Goal: Navigation & Orientation: Understand site structure

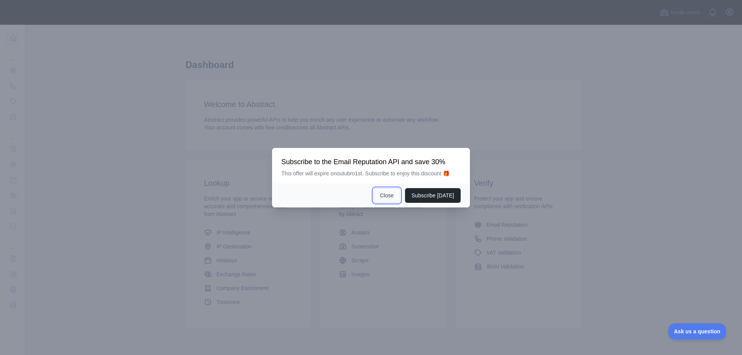
drag, startPoint x: 395, startPoint y: 197, endPoint x: 379, endPoint y: 199, distance: 16.3
click at [395, 197] on button "Close" at bounding box center [386, 195] width 27 height 15
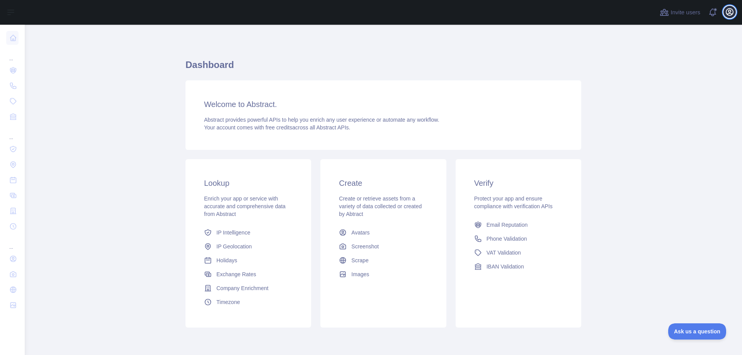
click at [727, 12] on icon "button" at bounding box center [729, 11] width 9 height 9
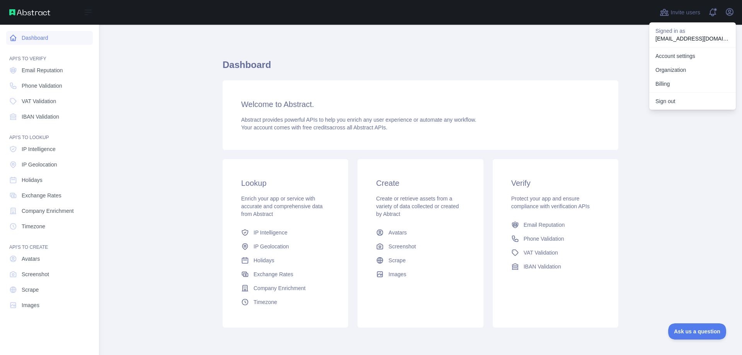
click at [49, 36] on link "Dashboard" at bounding box center [49, 38] width 87 height 14
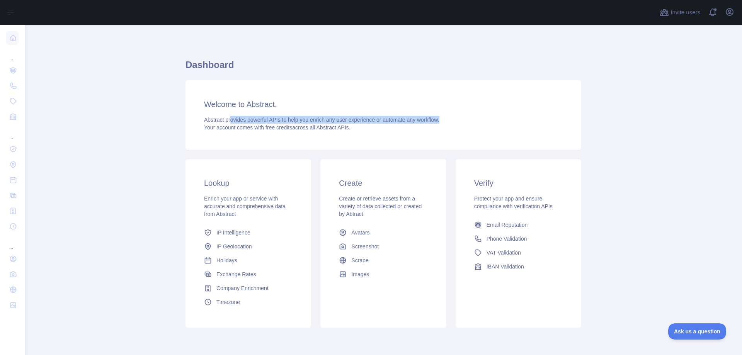
drag, startPoint x: 228, startPoint y: 116, endPoint x: 404, endPoint y: 128, distance: 177.0
click at [443, 116] on div "Welcome to Abstract. Abstract provides powerful APIs to help you enrich any use…" at bounding box center [383, 115] width 396 height 70
drag, startPoint x: 321, startPoint y: 136, endPoint x: 209, endPoint y: 132, distance: 111.7
click at [318, 136] on div "Welcome to Abstract. Abstract provides powerful APIs to help you enrich any use…" at bounding box center [383, 115] width 396 height 70
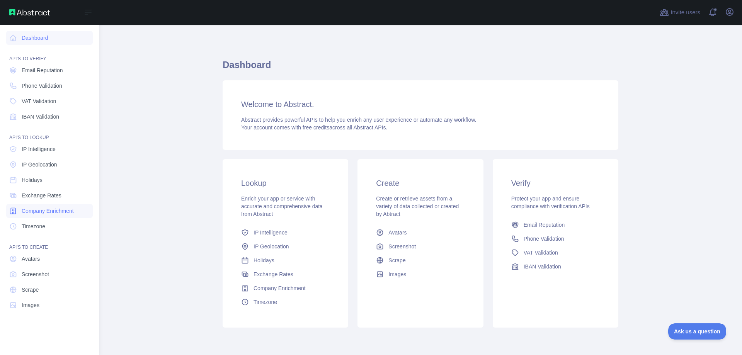
click at [51, 210] on span "Company Enrichment" at bounding box center [48, 211] width 52 height 8
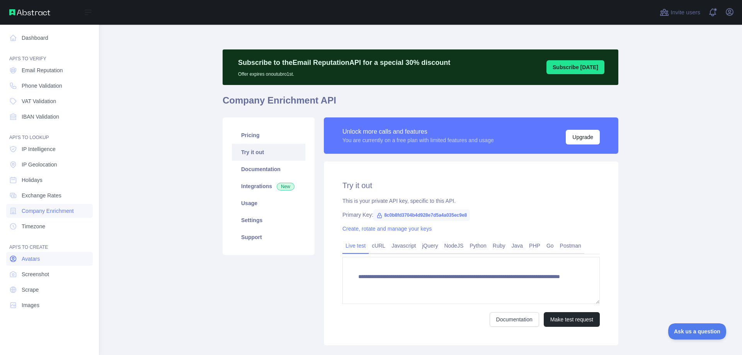
click at [39, 256] on span "Avatars" at bounding box center [31, 259] width 18 height 8
click at [53, 68] on span "Email Reputation" at bounding box center [42, 70] width 41 height 8
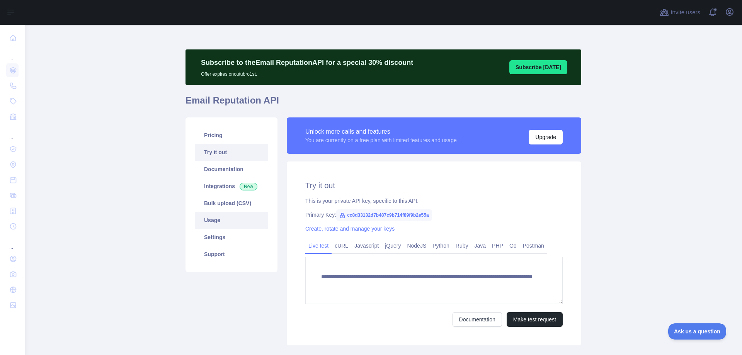
click at [212, 222] on link "Usage" at bounding box center [231, 220] width 73 height 17
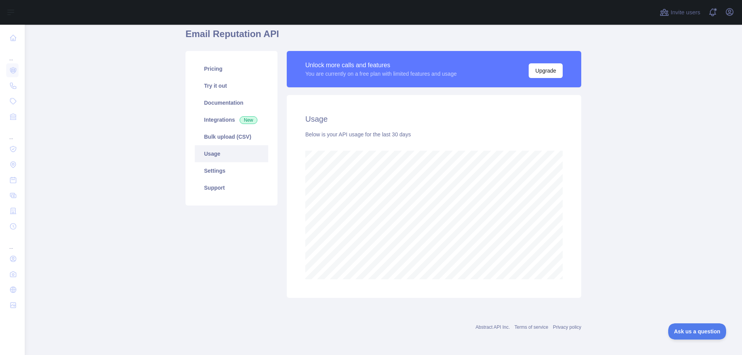
scroll to position [330, 711]
